Goal: Check status: Check status

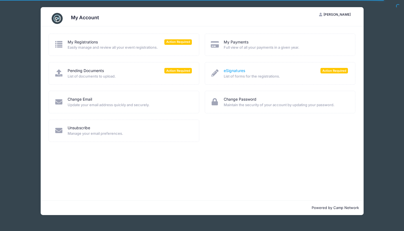
click at [238, 68] on link "eSignatures" at bounding box center [234, 71] width 21 height 6
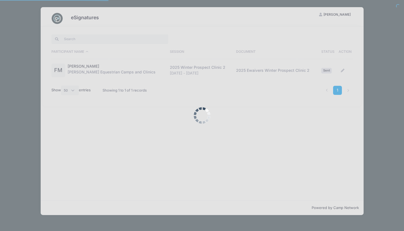
select select "50"
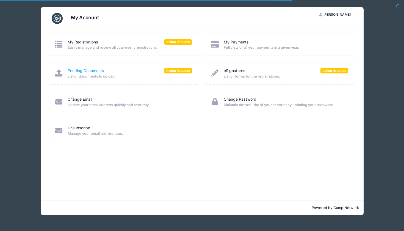
click at [97, 68] on link "Pending Documents" at bounding box center [86, 71] width 36 height 6
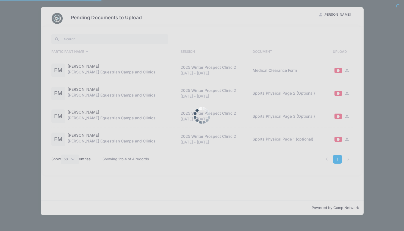
select select "50"
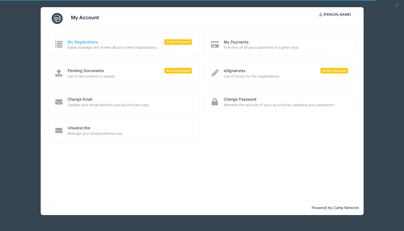
click at [89, 40] on link "My Registrations" at bounding box center [83, 42] width 30 height 6
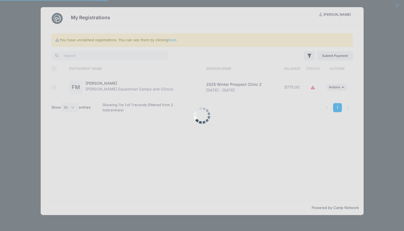
select select "50"
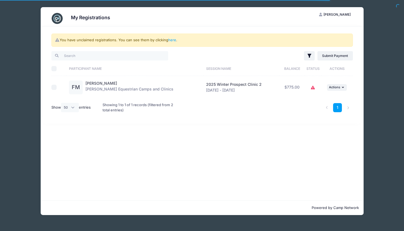
click at [233, 83] on span "2025 Winter Prospect Clinic 2" at bounding box center [234, 84] width 56 height 5
click at [97, 81] on div "Faith Mayer Jessica Braswell Equestrian Camps and Clinics" at bounding box center [130, 88] width 88 height 14
click at [97, 82] on link "[PERSON_NAME]" at bounding box center [102, 83] width 32 height 5
